Goal: Find specific page/section: Find specific page/section

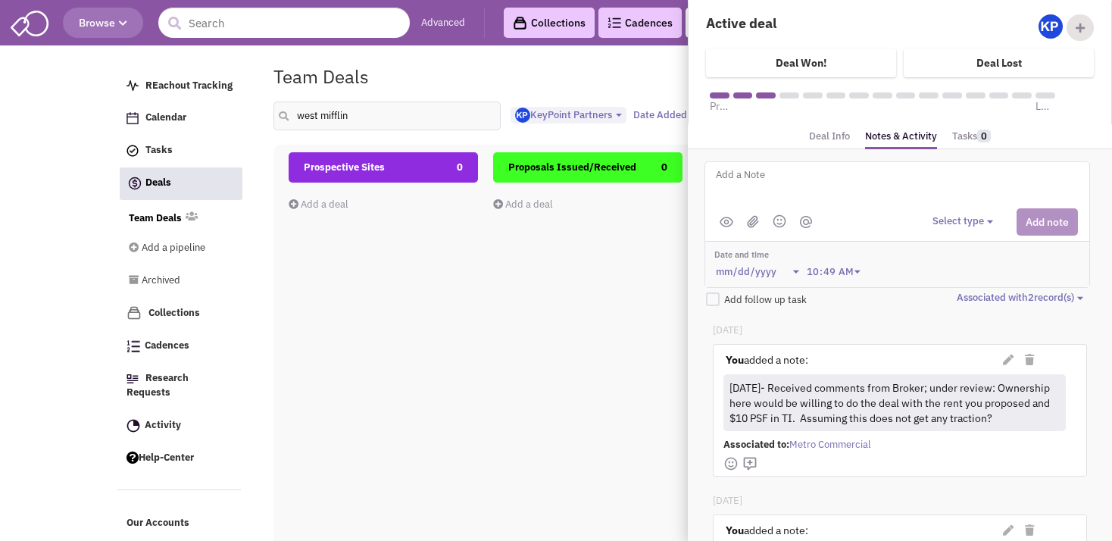
select select "1900"
select select
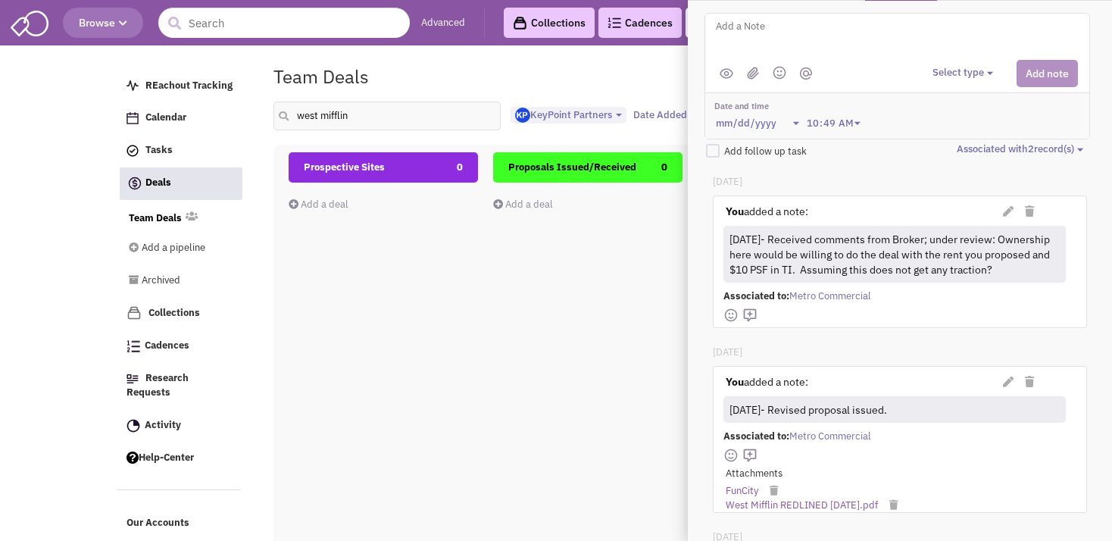
click at [302, 116] on input "west mifflin" at bounding box center [387, 116] width 227 height 29
type input "w"
type input "[GEOGRAPHIC_DATA]"
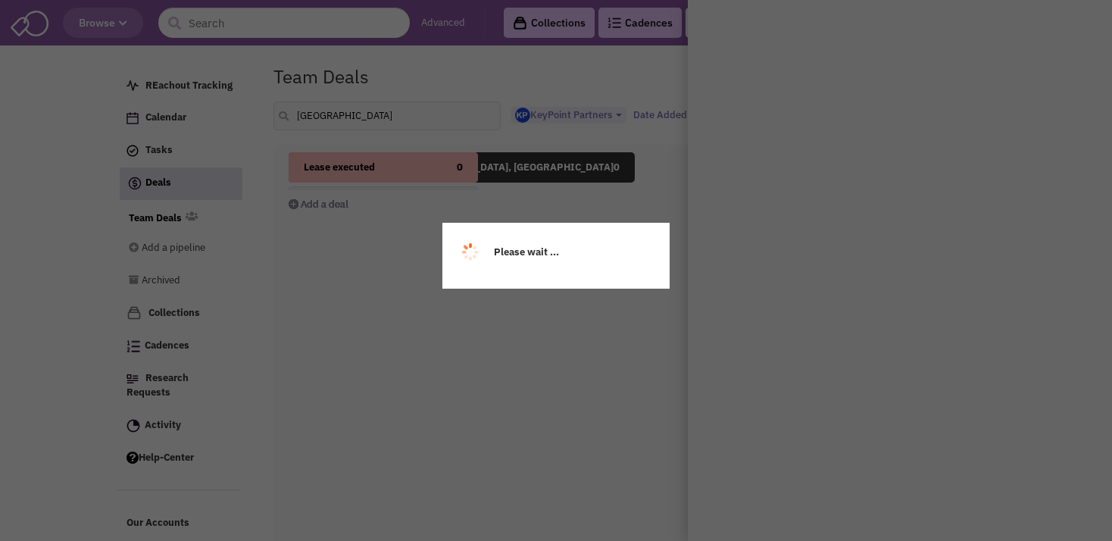
scroll to position [0, 0]
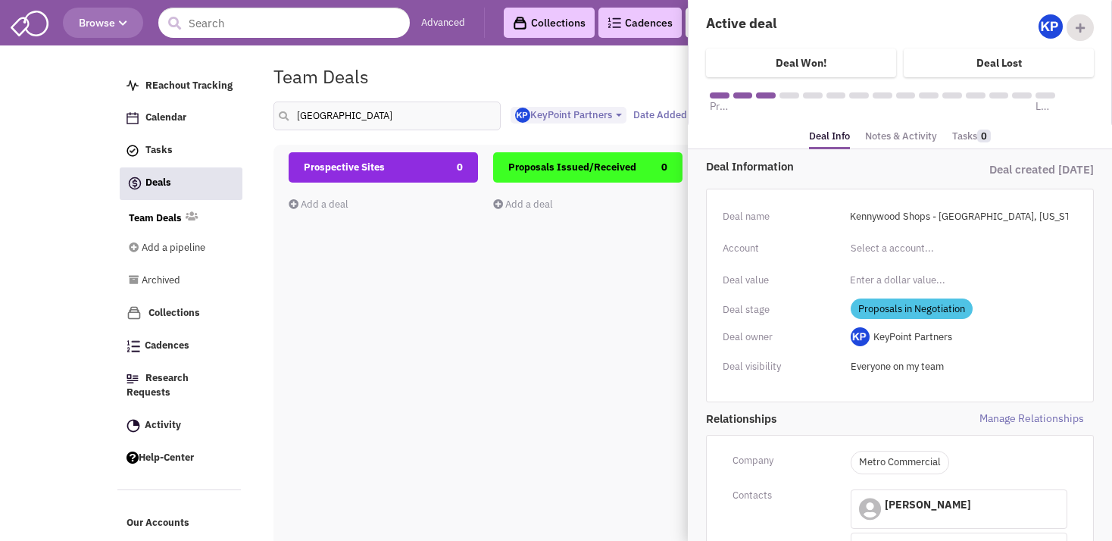
click at [553, 86] on div "Team Deals Pipeline Owner: KeyPoint Partners" at bounding box center [634, 76] width 741 height 35
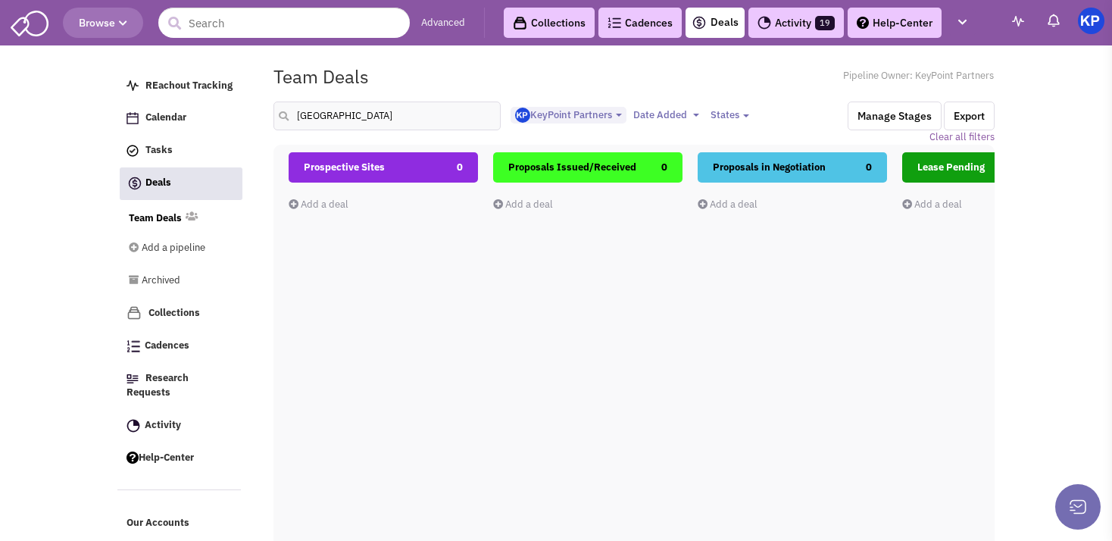
click at [779, 26] on link "Activity 19" at bounding box center [796, 23] width 95 height 30
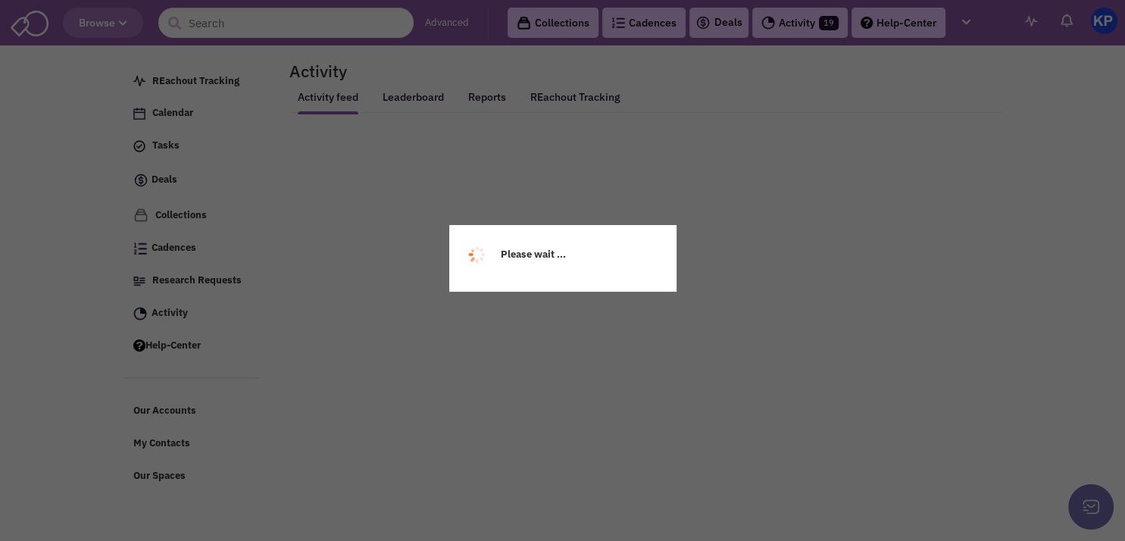
click at [728, 15] on body "Browse Advanced Collections Cadences Deals Activity 19 Help-Center Calendar Help" at bounding box center [562, 246] width 1125 height 493
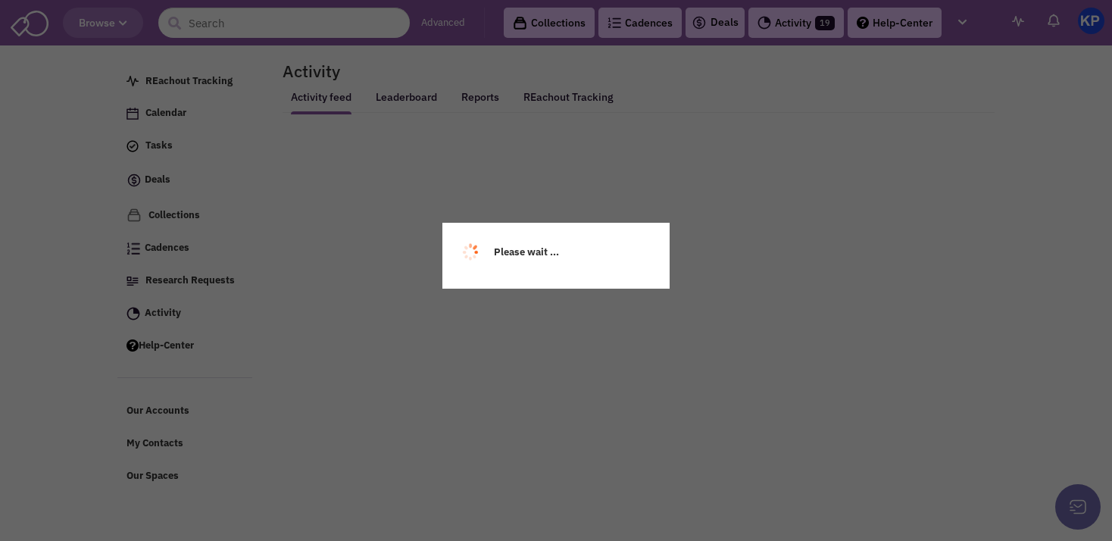
select select
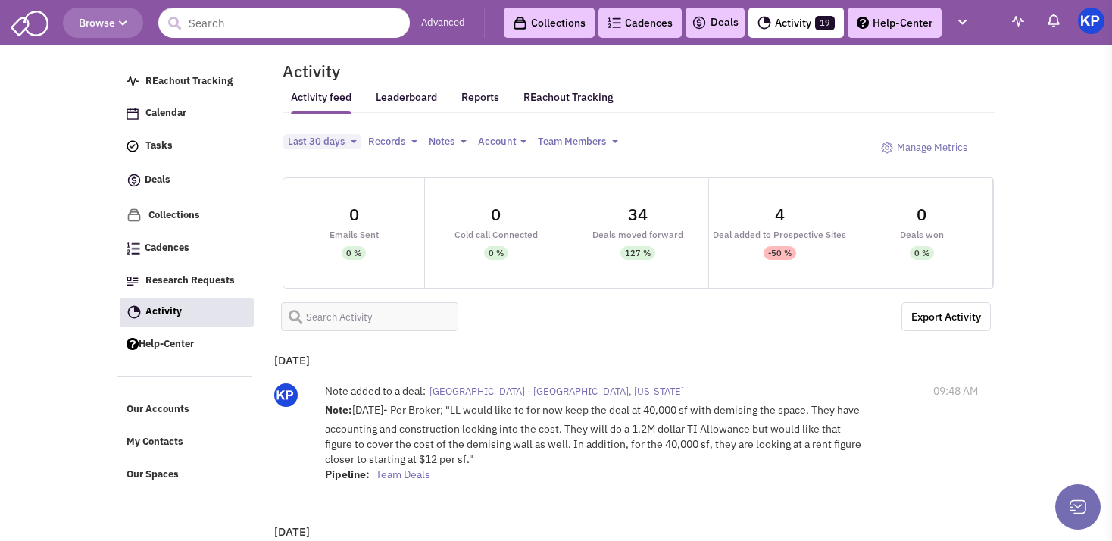
click at [728, 15] on link "Deals" at bounding box center [715, 23] width 47 height 18
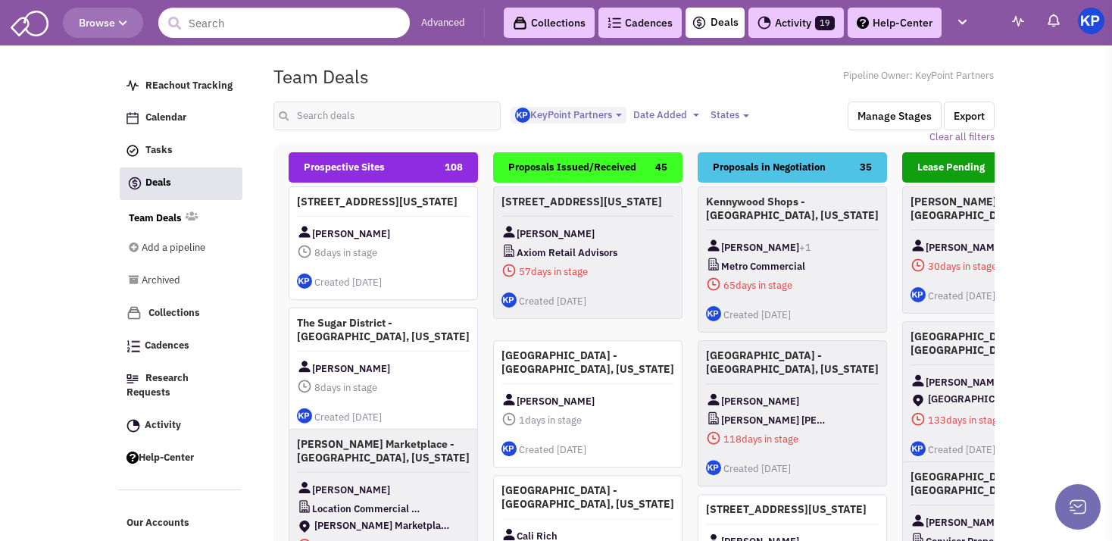
select select "1900"
select select
click at [328, 120] on input "text" at bounding box center [387, 116] width 227 height 29
type input "[GEOGRAPHIC_DATA]"
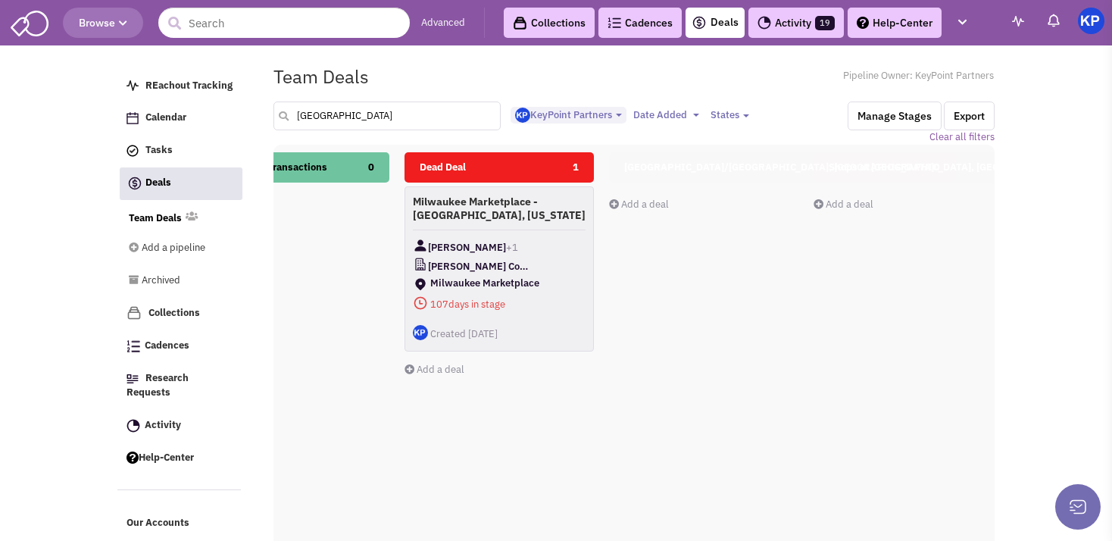
scroll to position [0, 906]
